Goal: Check status: Check status

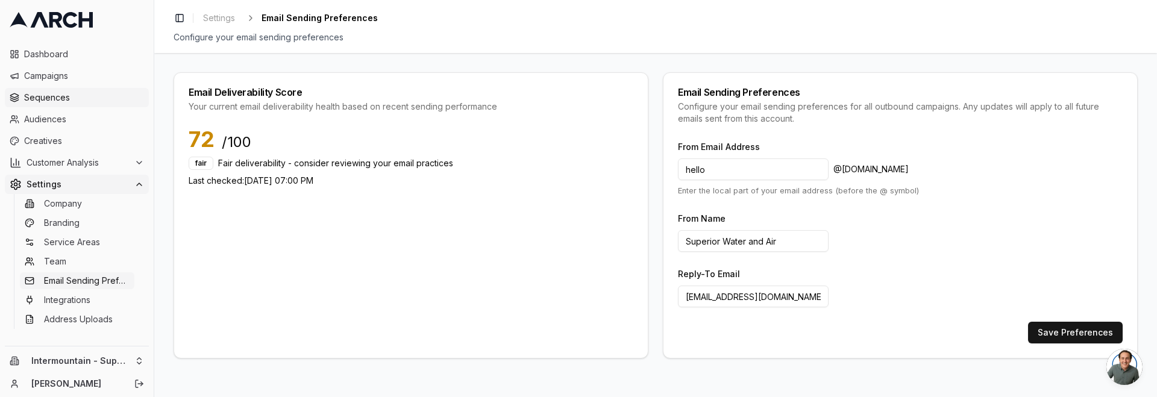
click at [96, 99] on span "Sequences" at bounding box center [84, 98] width 120 height 12
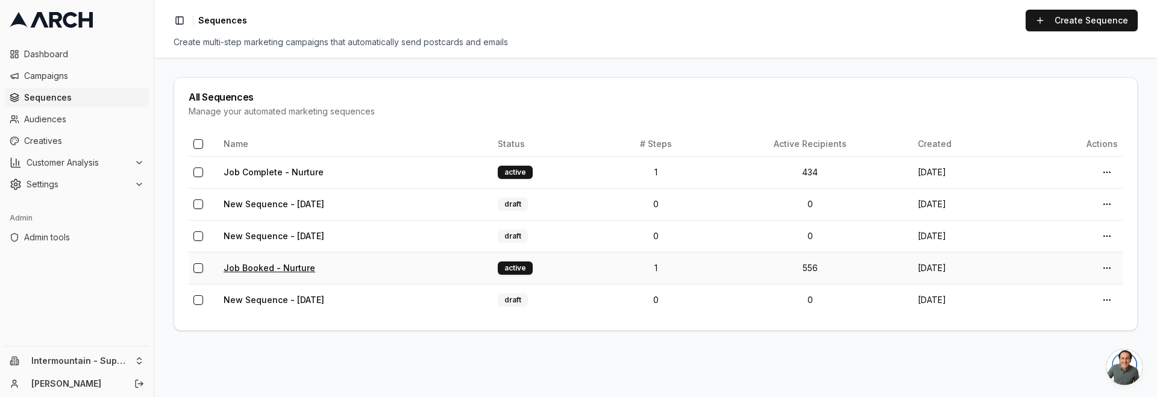
click at [290, 265] on link "Job Booked - Nurture" at bounding box center [270, 268] width 92 height 10
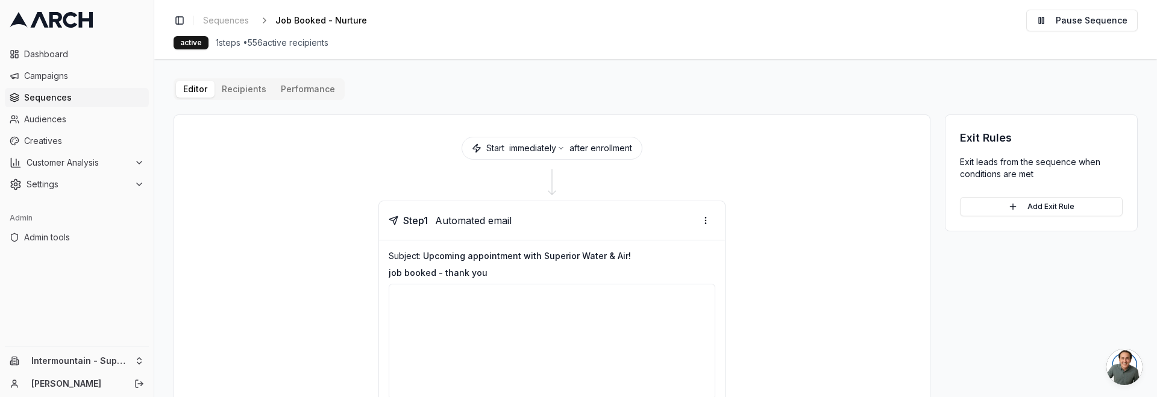
click at [244, 92] on div "Editor Recipients Performance Start immediately after enrollment Step 1 Automat…" at bounding box center [656, 290] width 965 height 424
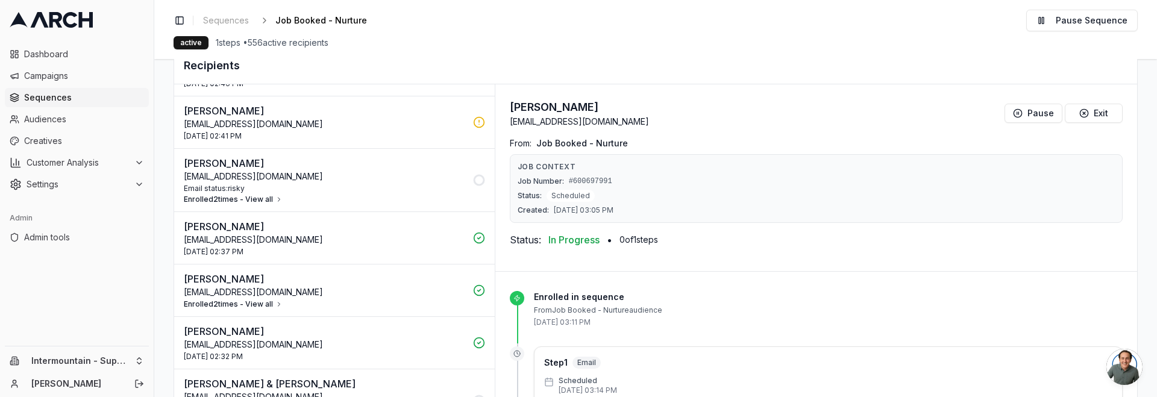
scroll to position [627, 0]
click at [260, 197] on button "Enrolled 2 times - View all" at bounding box center [233, 201] width 99 height 10
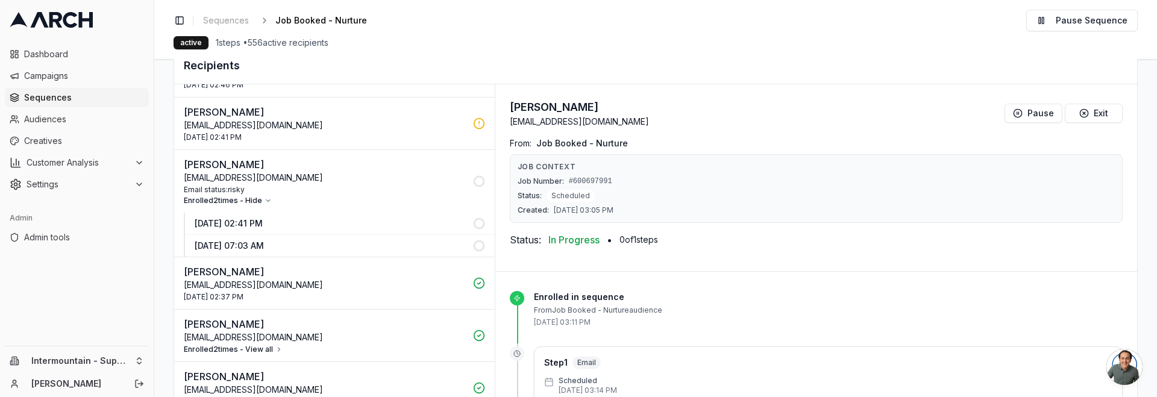
click at [276, 224] on p "28 Aug 2025 - 02:41 PM" at bounding box center [330, 224] width 271 height 12
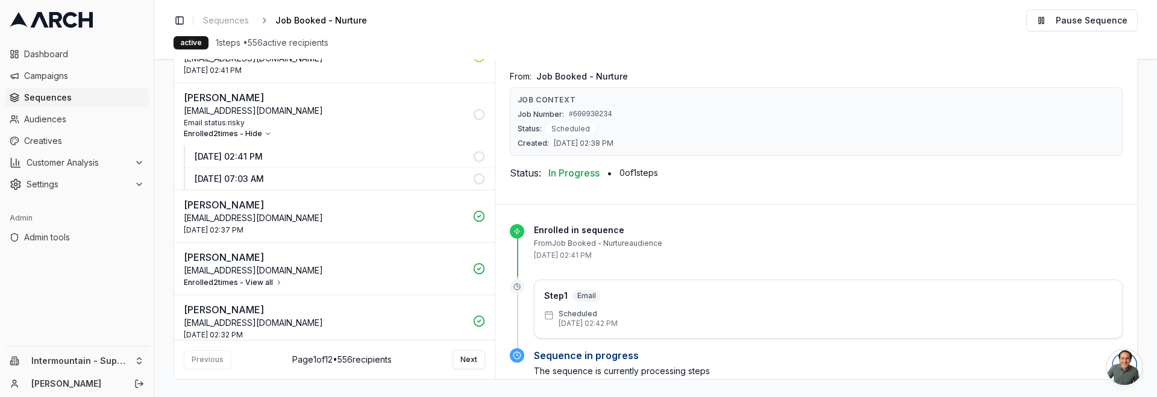
scroll to position [288, 0]
click at [379, 178] on p "28 Aug 2025 - 07:03 AM" at bounding box center [330, 177] width 271 height 12
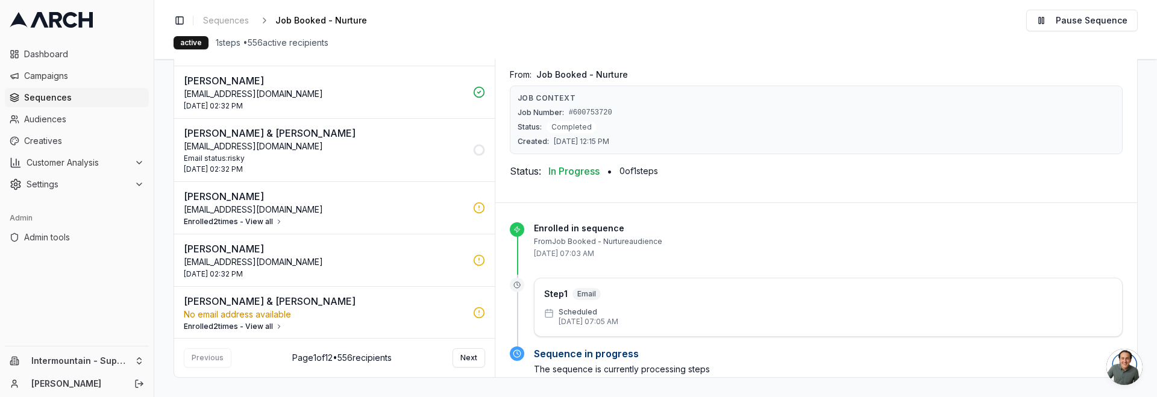
scroll to position [856, 0]
click at [398, 153] on div "Email status: risky" at bounding box center [325, 157] width 282 height 10
click at [266, 221] on button "Enrolled 2 times - View all" at bounding box center [233, 220] width 99 height 10
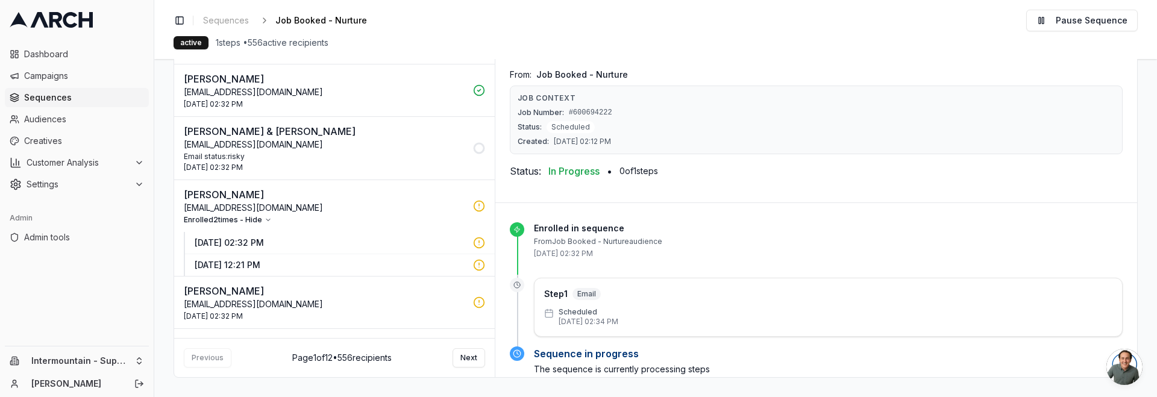
click at [283, 243] on p "28 Aug 2025 - 02:32 PM" at bounding box center [330, 243] width 271 height 12
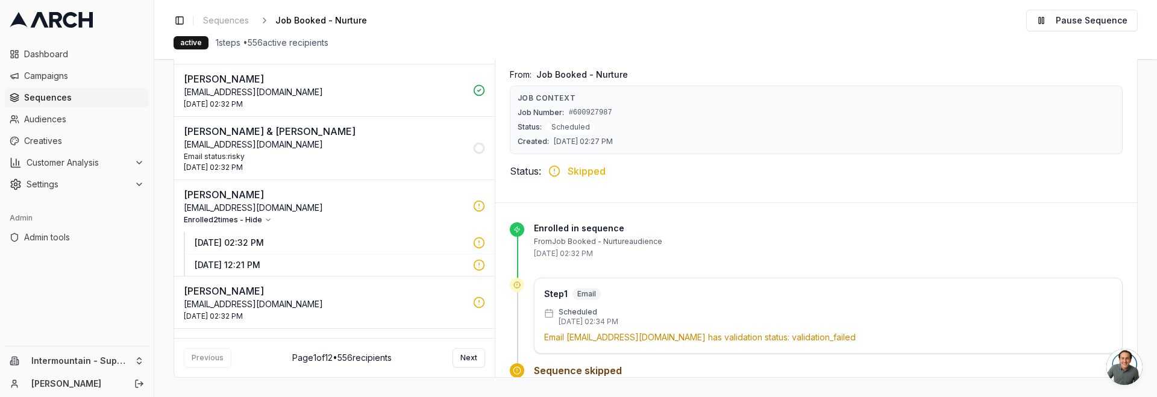
click at [282, 260] on p "26 Aug 2025 - 12:21 PM" at bounding box center [330, 265] width 271 height 12
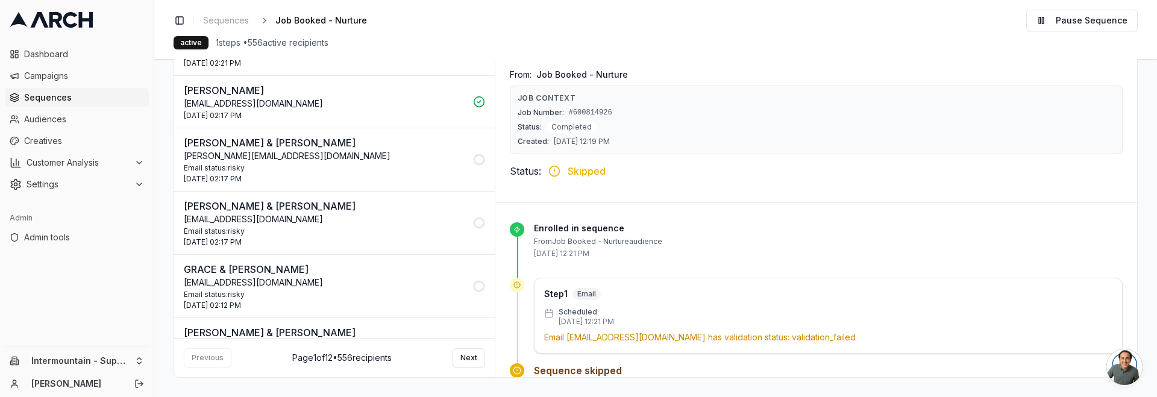
scroll to position [1666, 0]
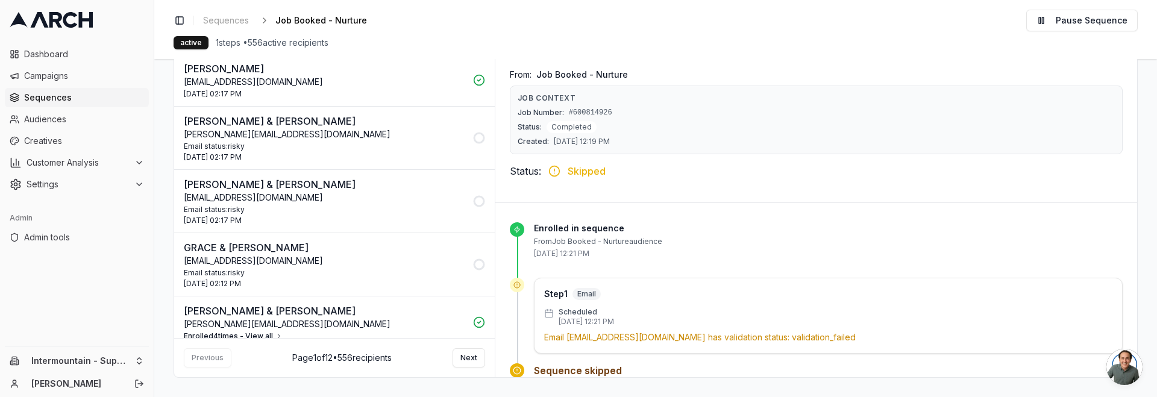
click at [367, 130] on p "joseph.tsvetana@yahoo.com" at bounding box center [325, 134] width 282 height 12
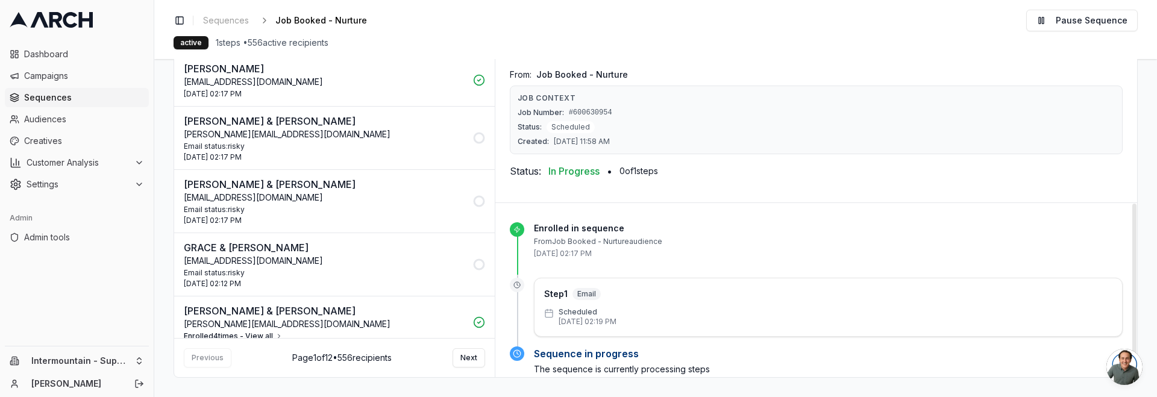
scroll to position [17, 0]
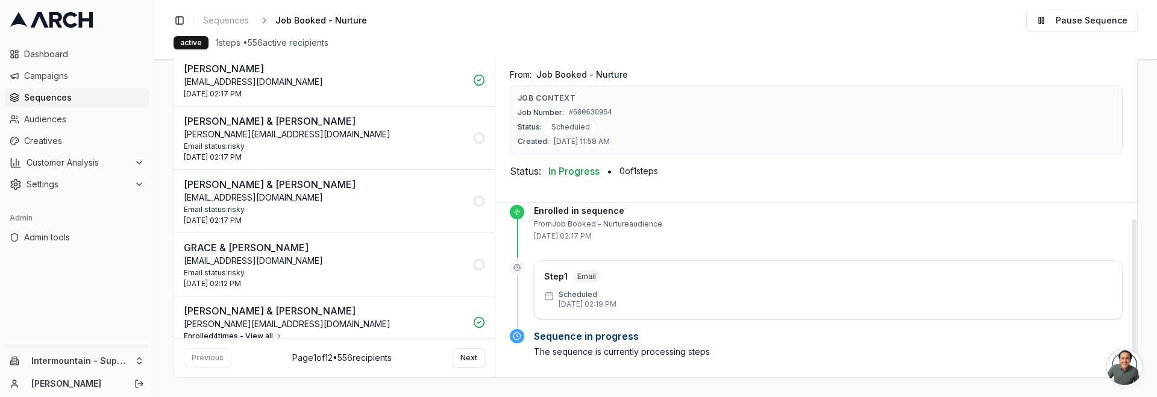
click at [413, 198] on p "Pgs1024@hotmail.com" at bounding box center [325, 198] width 282 height 12
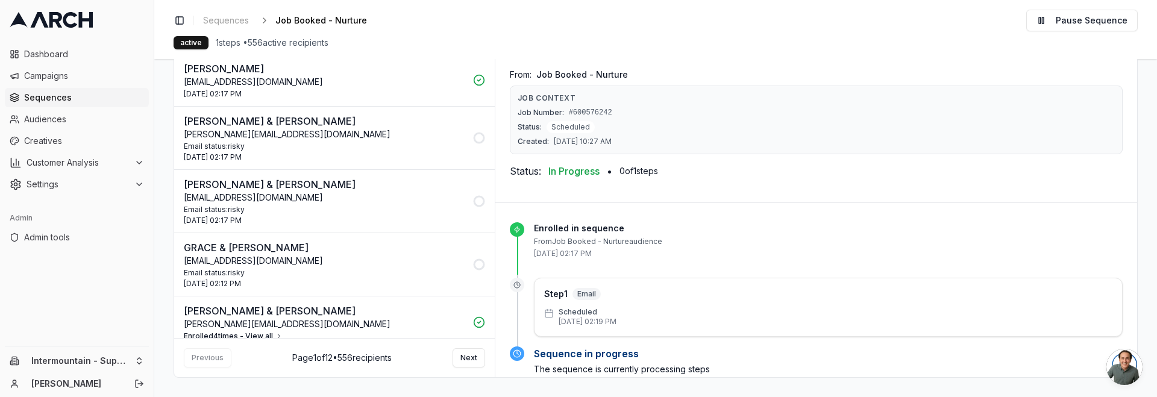
click at [386, 272] on div "Email status: risky" at bounding box center [325, 273] width 282 height 10
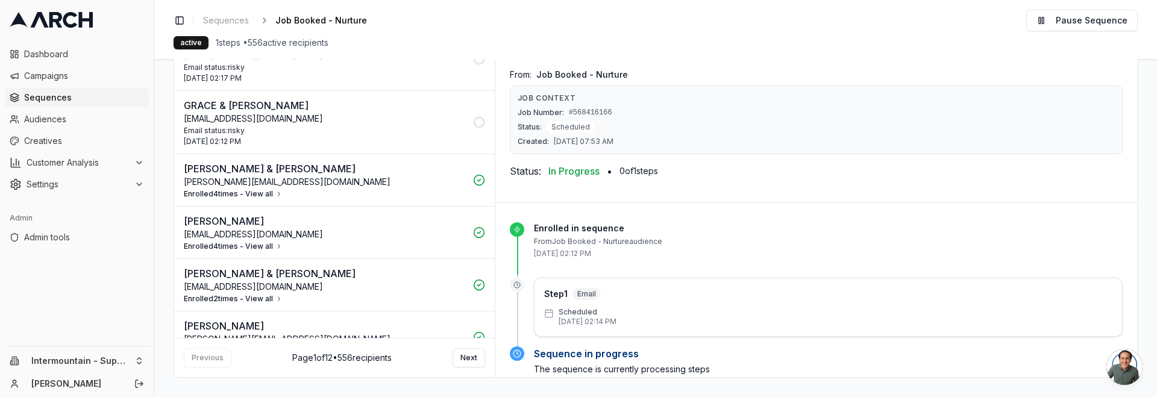
scroll to position [1824, 0]
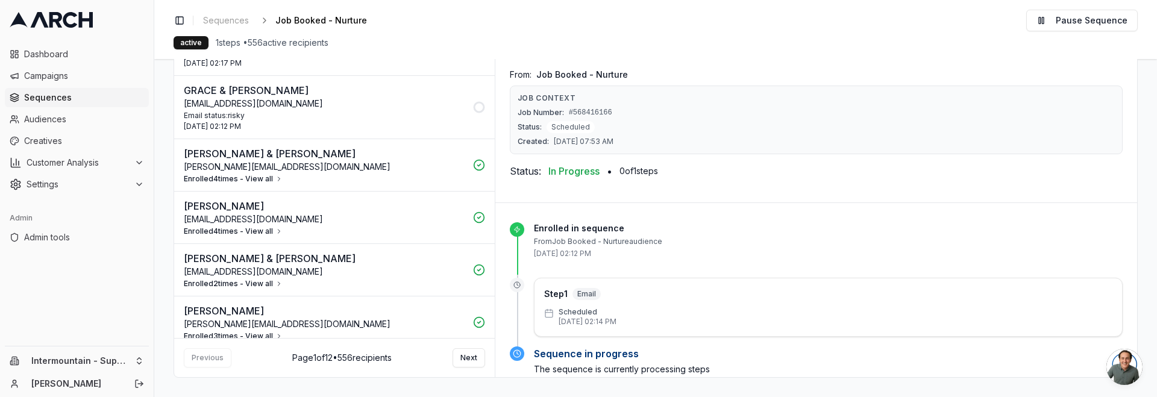
click at [236, 180] on button "Enrolled 4 times - View all" at bounding box center [233, 179] width 99 height 10
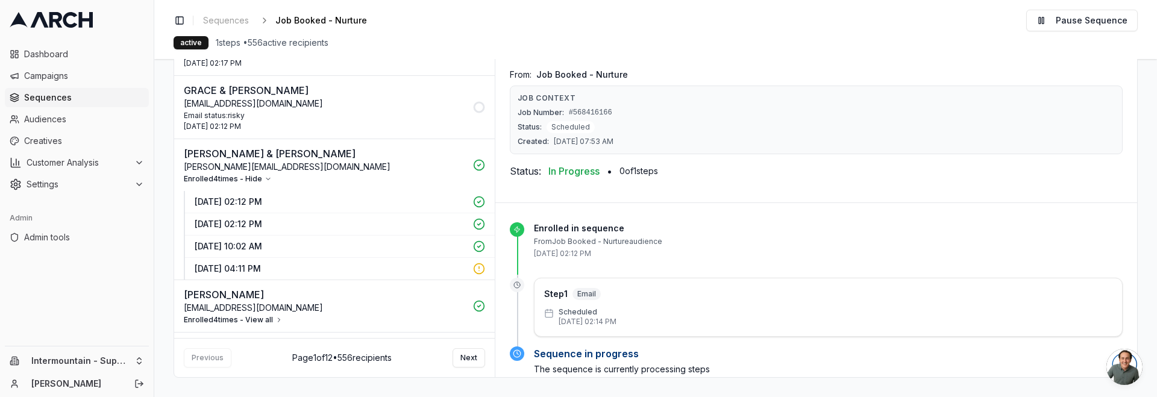
click at [288, 201] on p "28 Aug 2025 - 02:12 PM" at bounding box center [330, 202] width 271 height 12
click at [268, 219] on p "28 Aug 2025 - 02:12 PM" at bounding box center [330, 224] width 271 height 12
click at [284, 245] on p "28 Aug 2025 - 10:02 AM" at bounding box center [330, 247] width 271 height 12
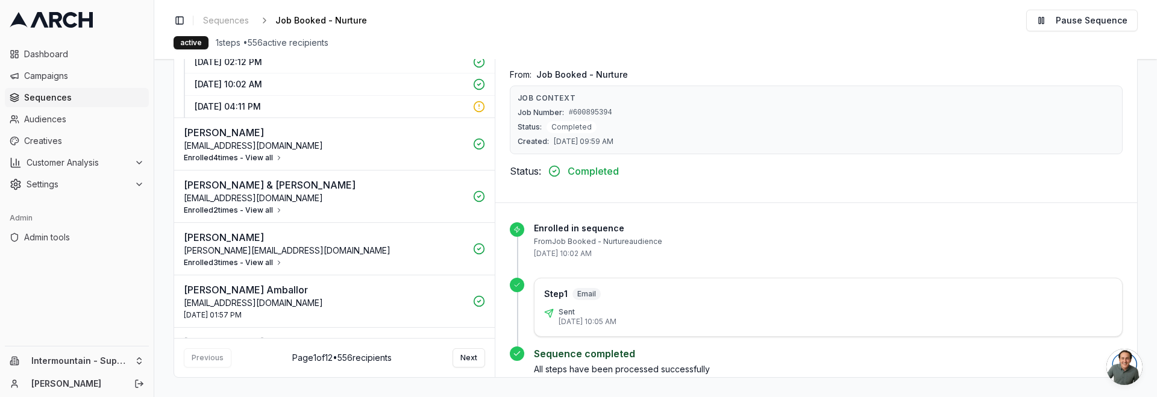
scroll to position [1988, 0]
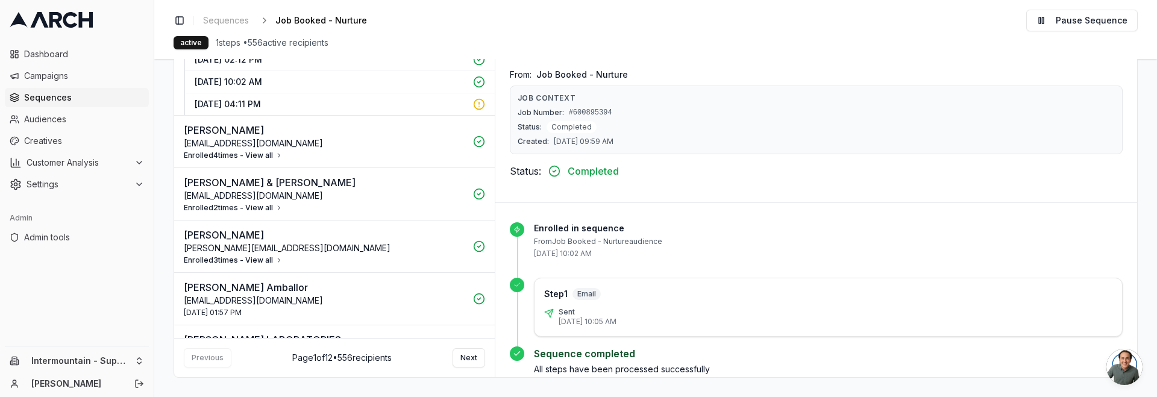
click at [271, 153] on button "Enrolled 4 times - View all" at bounding box center [233, 156] width 99 height 10
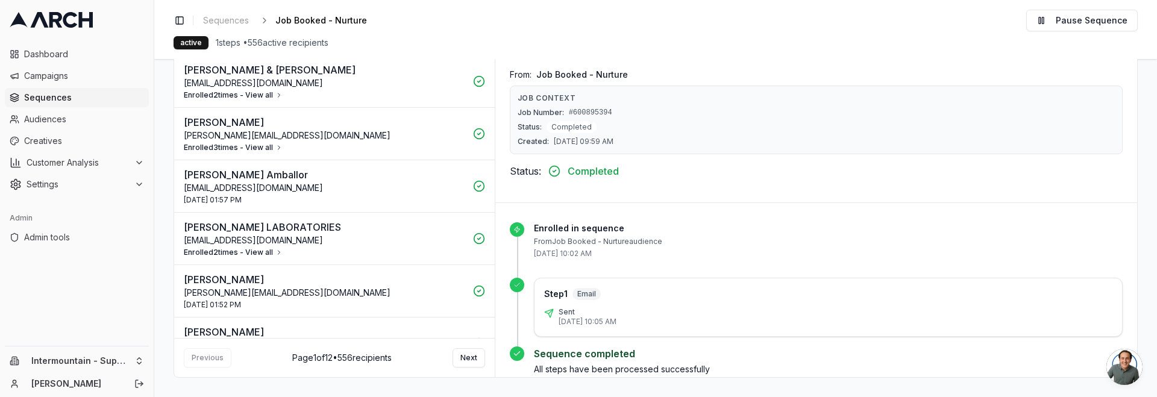
scroll to position [2187, 0]
click at [264, 150] on button "Enrolled 3 times - View all" at bounding box center [233, 150] width 99 height 10
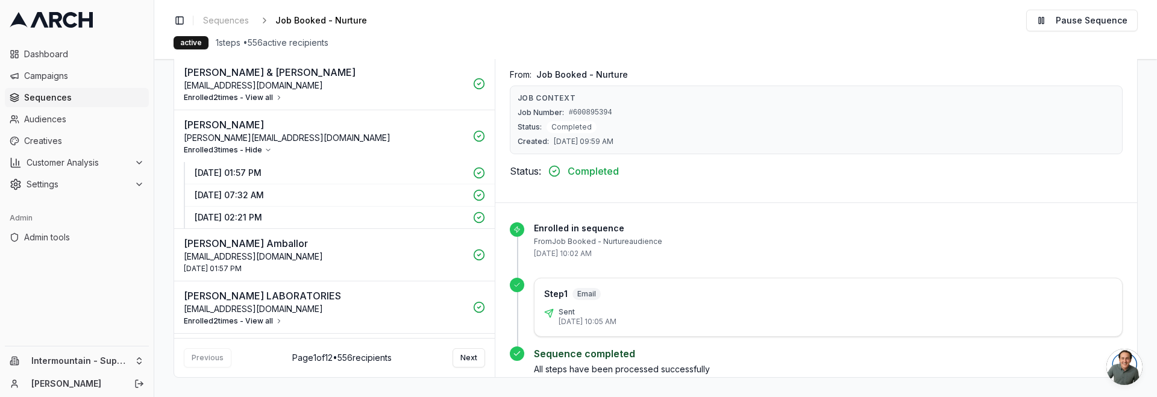
click at [283, 170] on p "28 Aug 2025 - 01:57 PM" at bounding box center [330, 173] width 271 height 12
click at [262, 196] on p "27 Aug 2025 - 07:32 AM" at bounding box center [330, 195] width 271 height 12
click at [292, 218] on p "26 Aug 2025 - 02:21 PM" at bounding box center [330, 218] width 271 height 12
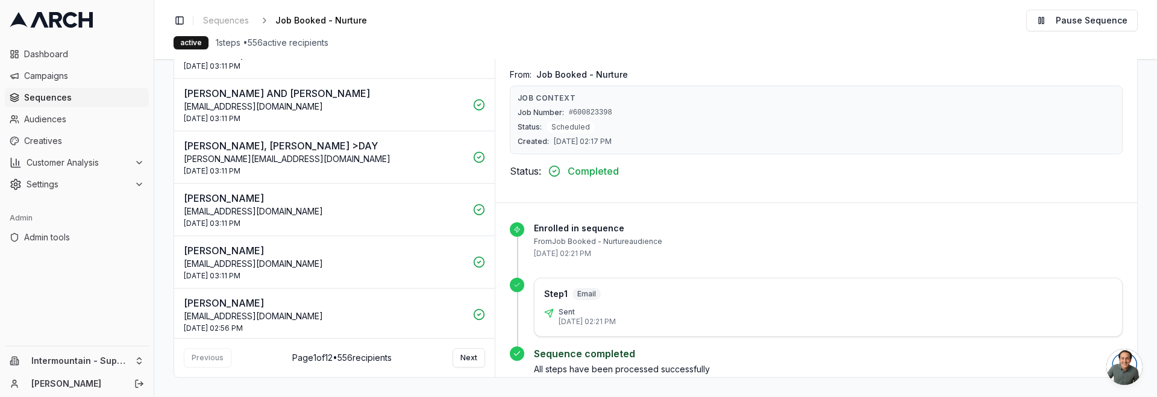
scroll to position [0, 0]
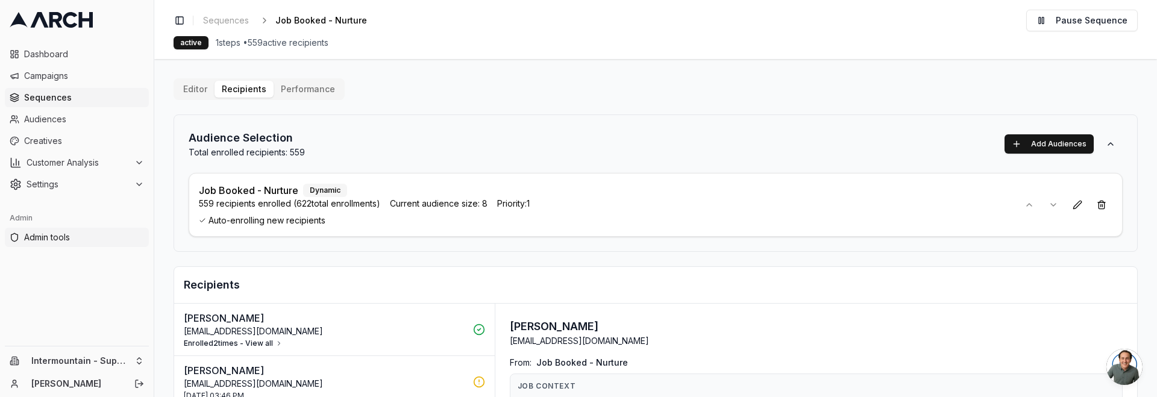
click at [61, 233] on span "Admin tools" at bounding box center [84, 237] width 120 height 12
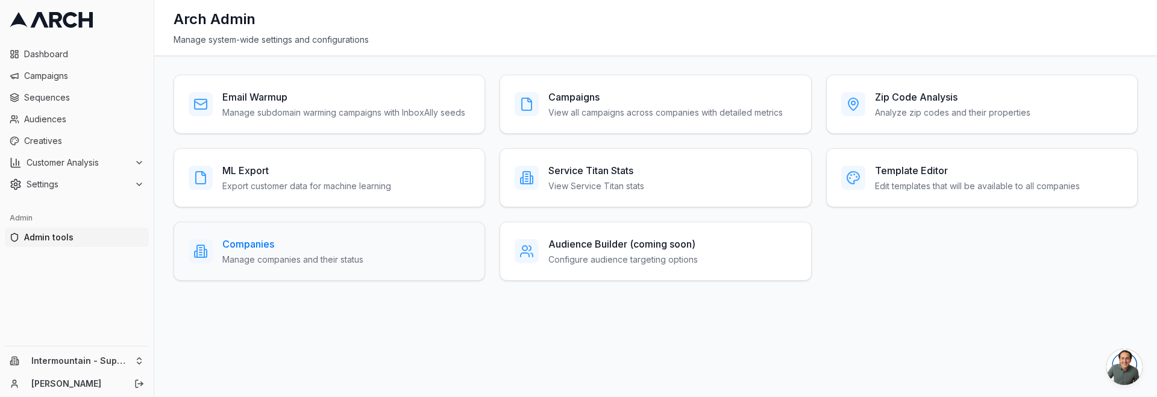
click at [248, 251] on h3 "Companies" at bounding box center [292, 244] width 141 height 14
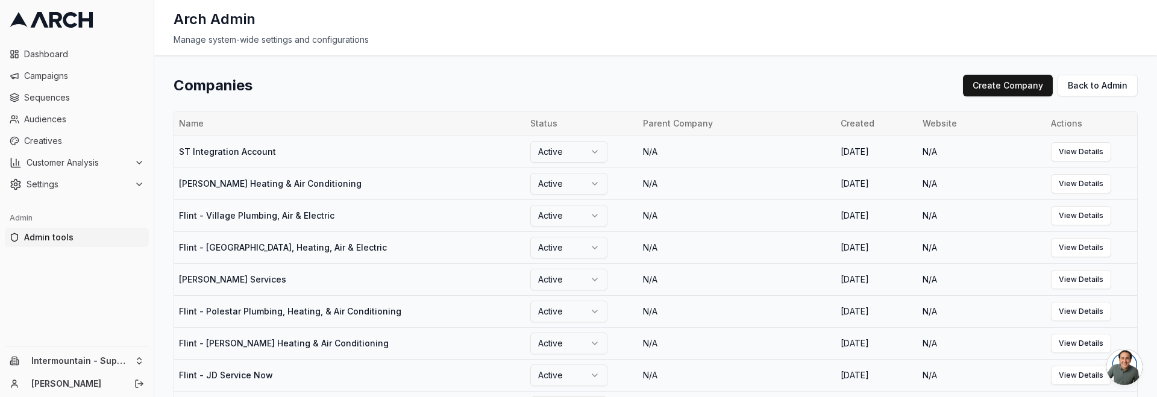
scroll to position [612, 0]
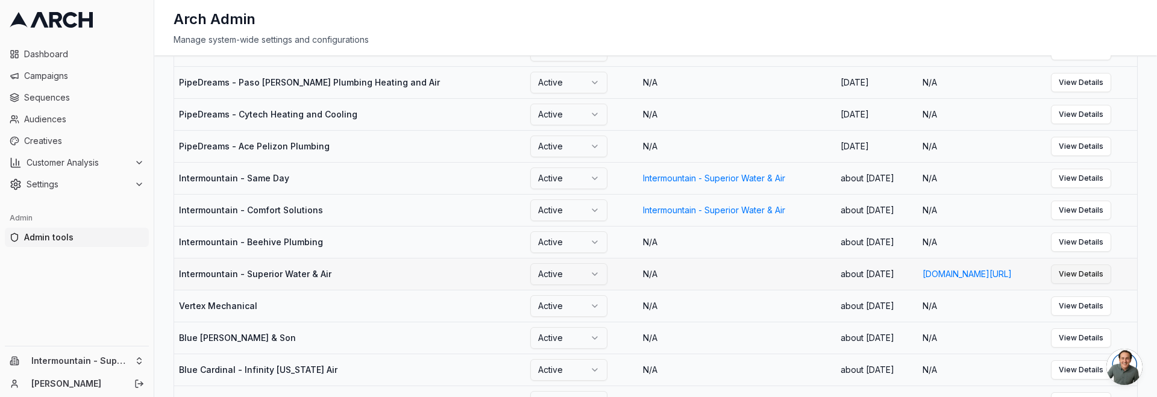
click at [1097, 284] on link "View Details" at bounding box center [1081, 274] width 60 height 19
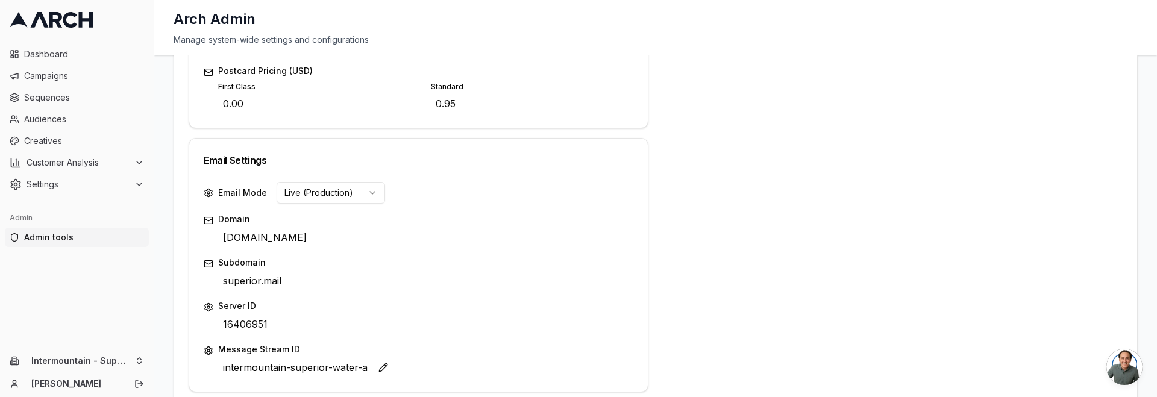
scroll to position [612, 0]
